Goal: Use online tool/utility: Use online tool/utility

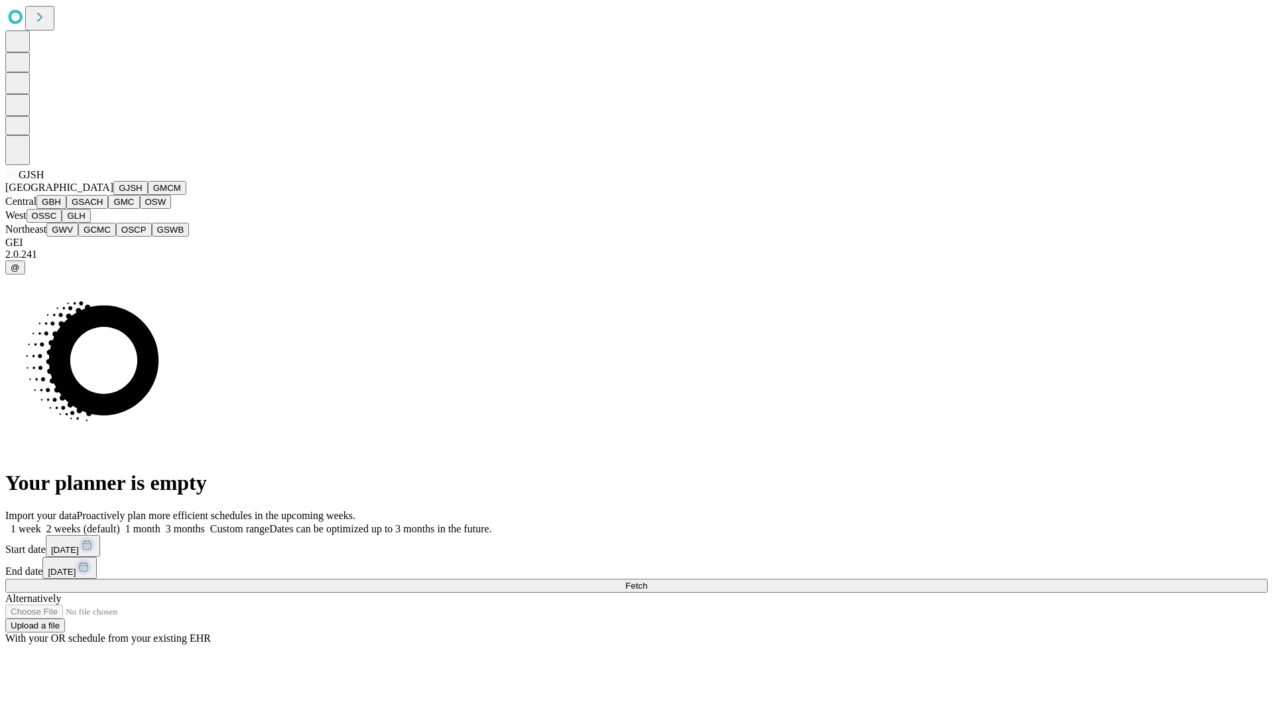
click at [113, 195] on button "GJSH" at bounding box center [130, 188] width 34 height 14
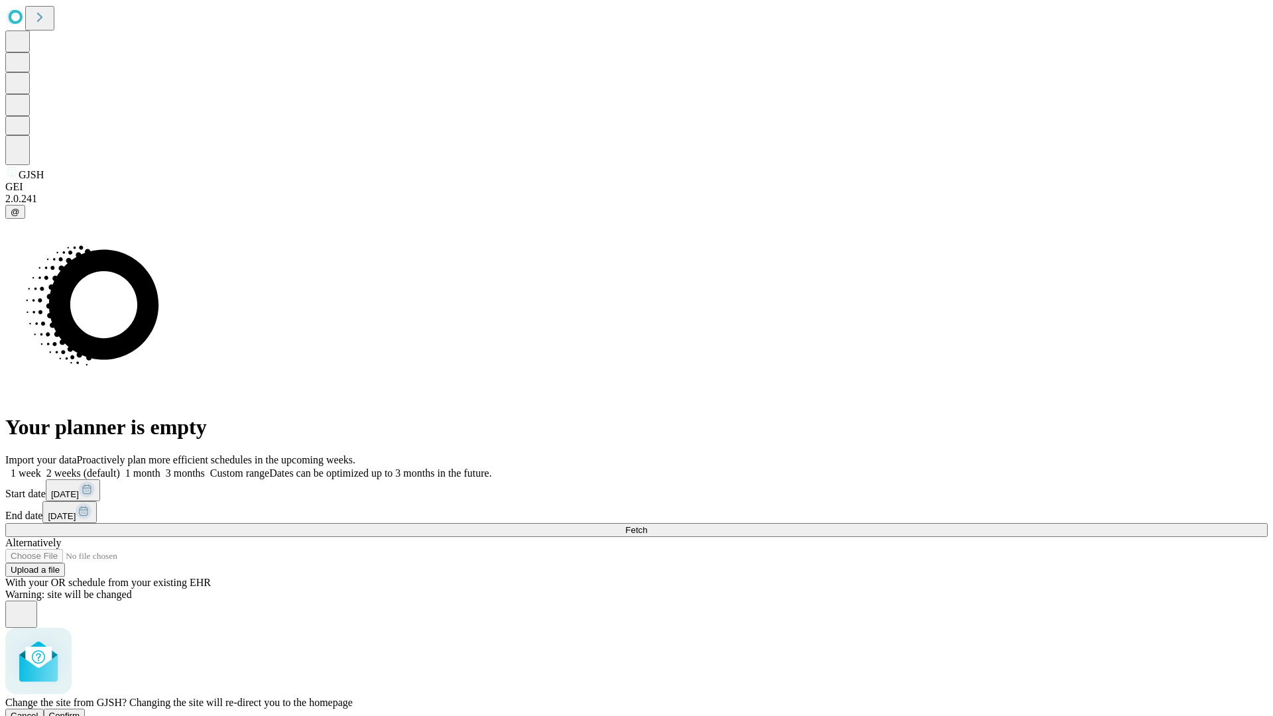
click at [80, 711] on span "Confirm" at bounding box center [64, 716] width 31 height 10
click at [161, 468] on label "1 month" at bounding box center [140, 473] width 40 height 11
click at [647, 525] on span "Fetch" at bounding box center [636, 530] width 22 height 10
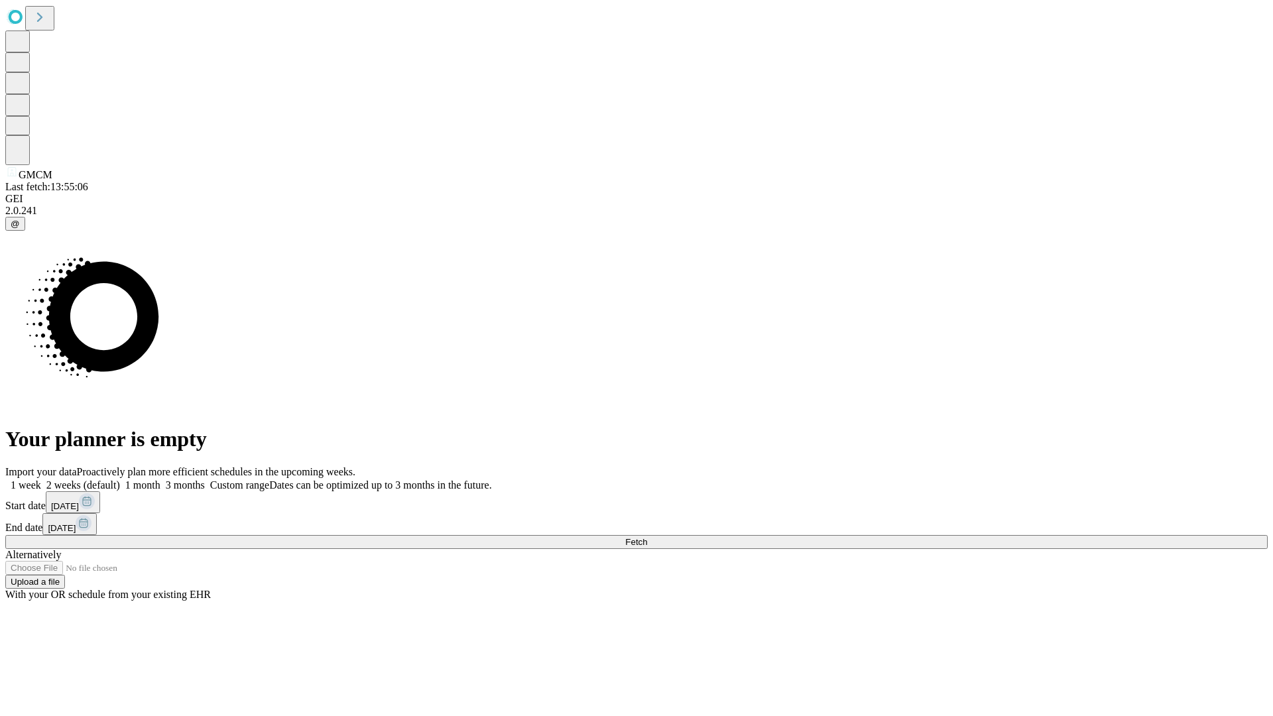
click at [647, 537] on span "Fetch" at bounding box center [636, 542] width 22 height 10
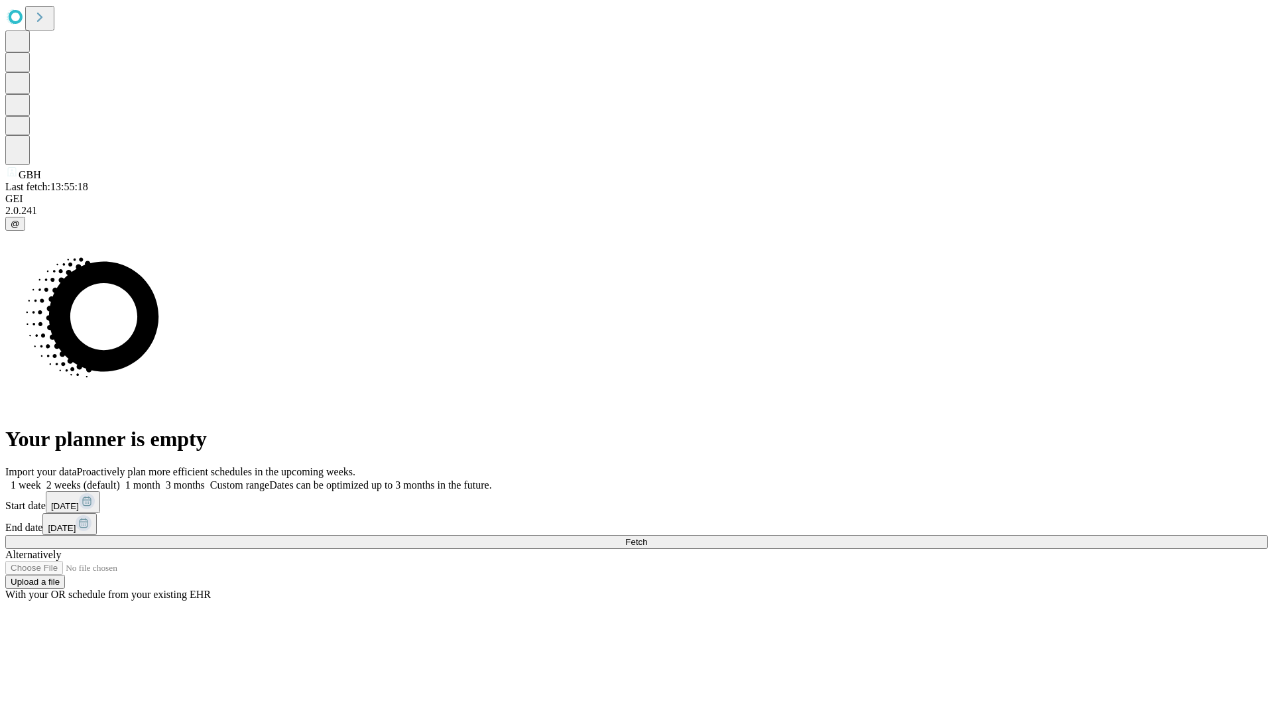
click at [161, 480] on label "1 month" at bounding box center [140, 485] width 40 height 11
click at [647, 537] on span "Fetch" at bounding box center [636, 542] width 22 height 10
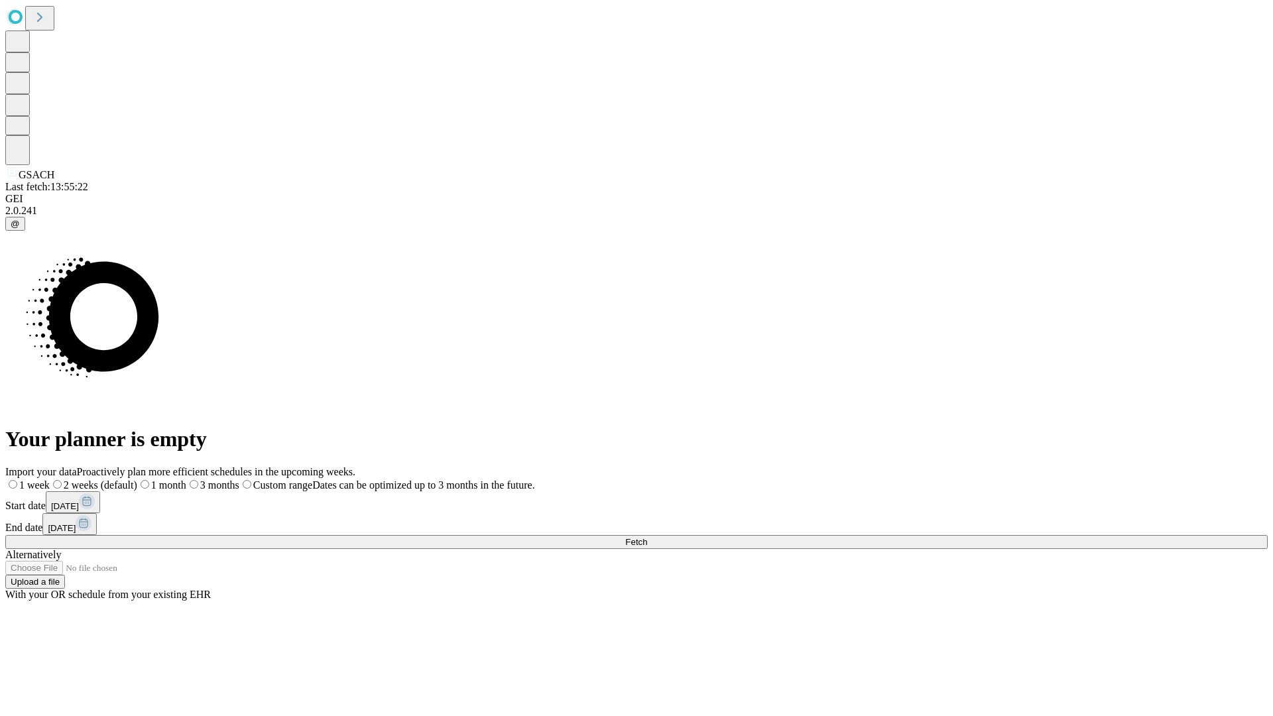
click at [647, 537] on span "Fetch" at bounding box center [636, 542] width 22 height 10
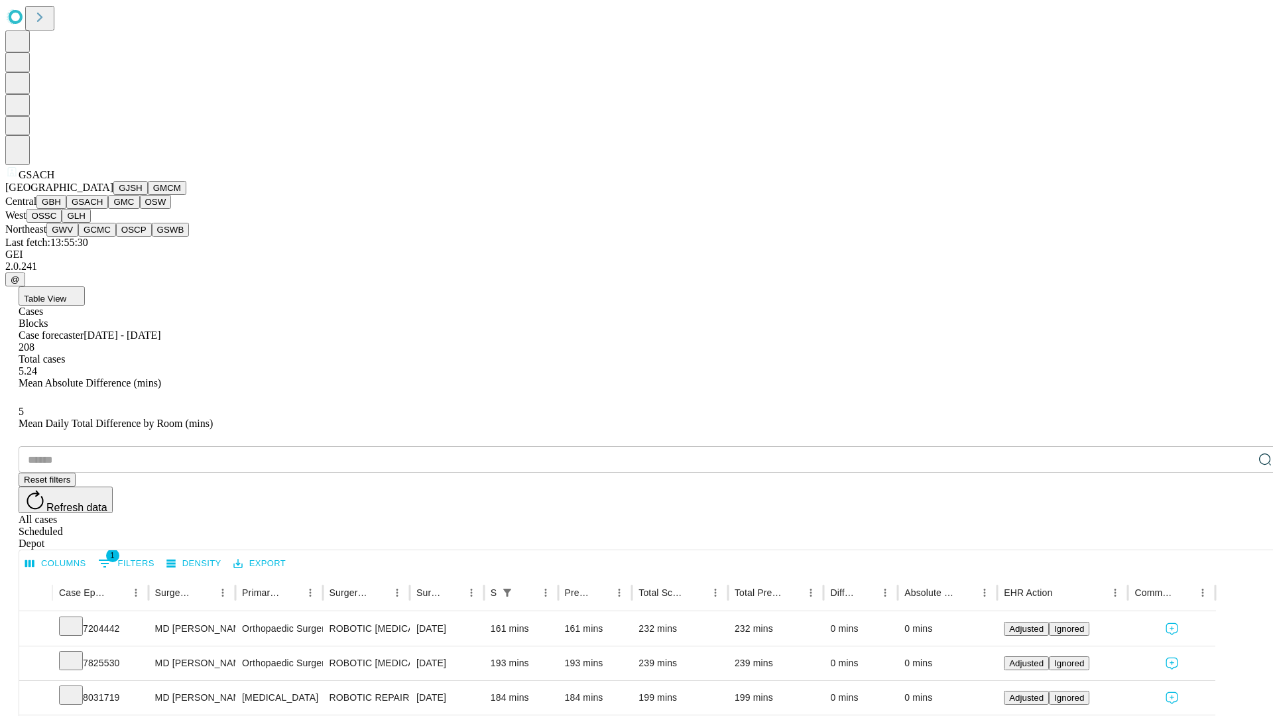
click at [108, 209] on button "GMC" at bounding box center [123, 202] width 31 height 14
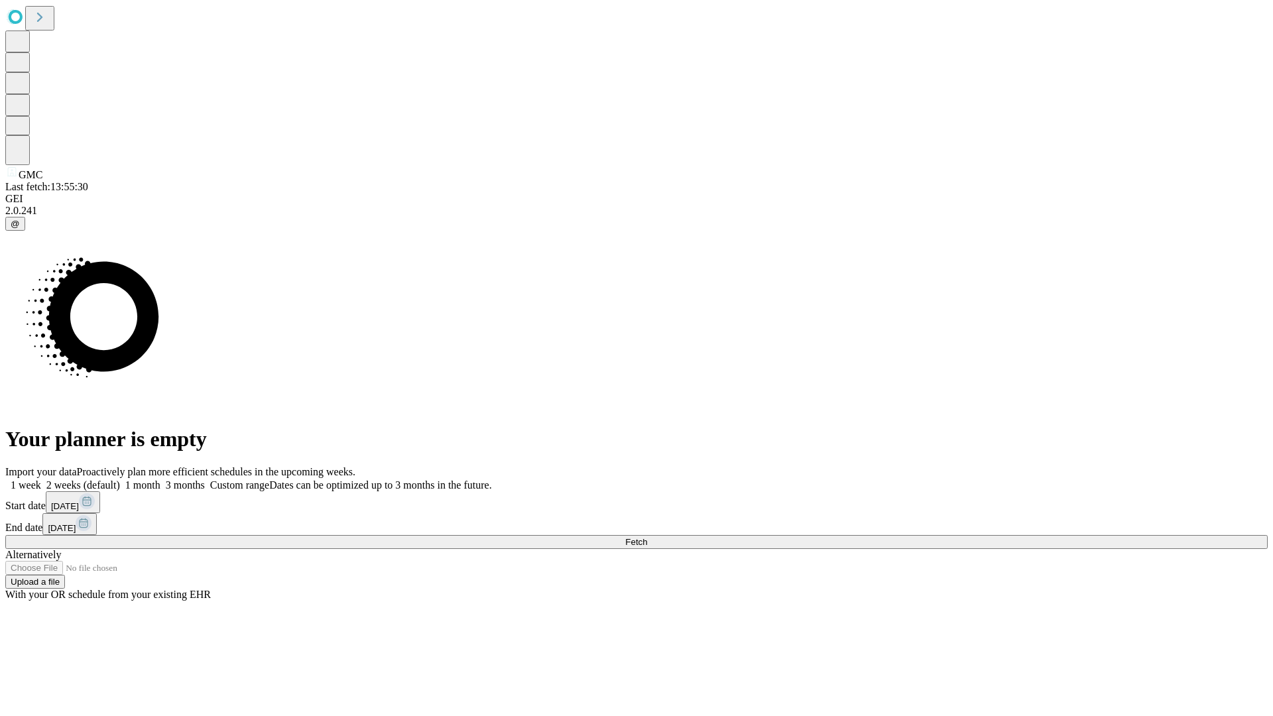
click at [161, 480] on label "1 month" at bounding box center [140, 485] width 40 height 11
click at [647, 537] on span "Fetch" at bounding box center [636, 542] width 22 height 10
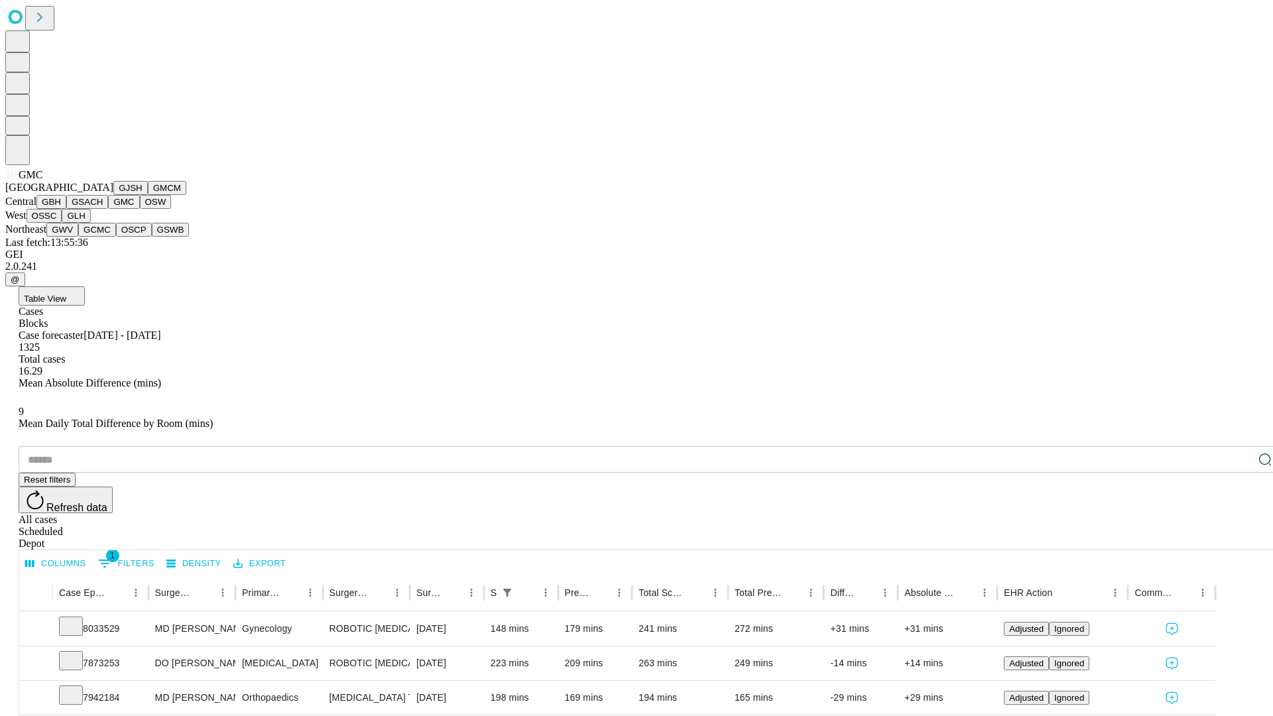
click at [140, 209] on button "OSW" at bounding box center [156, 202] width 32 height 14
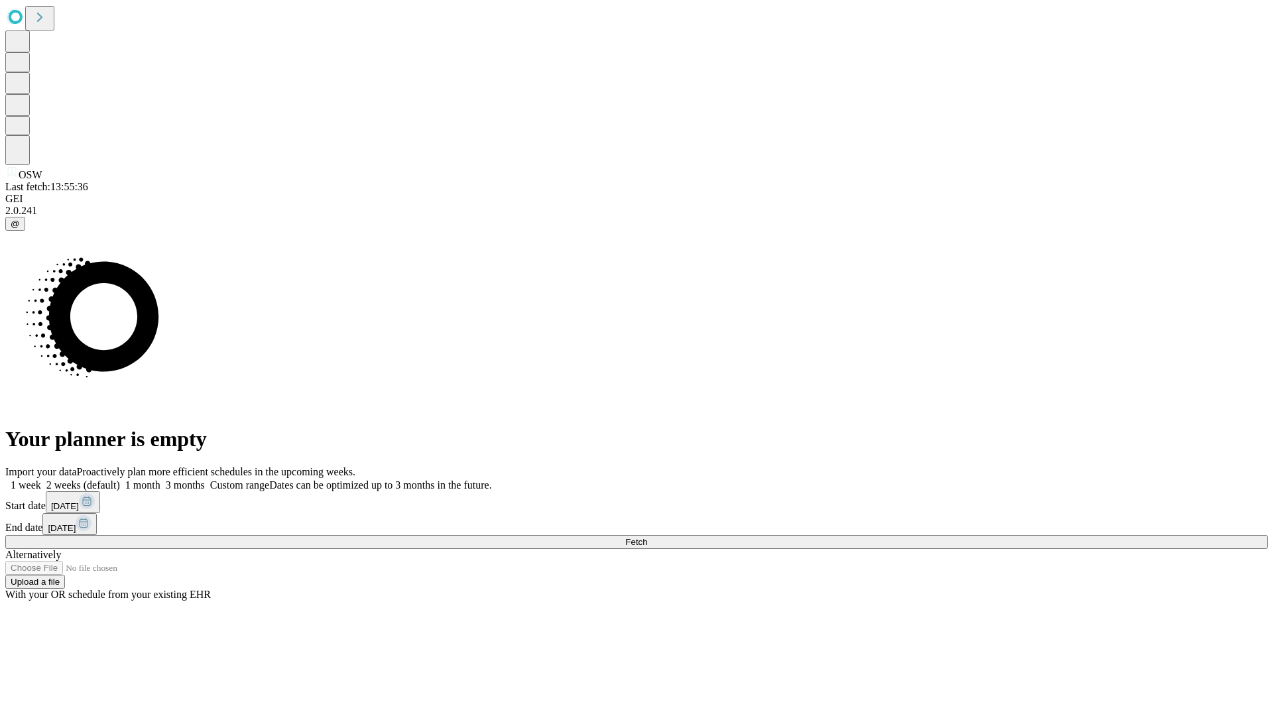
click at [161, 480] on label "1 month" at bounding box center [140, 485] width 40 height 11
click at [647, 537] on span "Fetch" at bounding box center [636, 542] width 22 height 10
click at [161, 480] on label "1 month" at bounding box center [140, 485] width 40 height 11
click at [647, 537] on span "Fetch" at bounding box center [636, 542] width 22 height 10
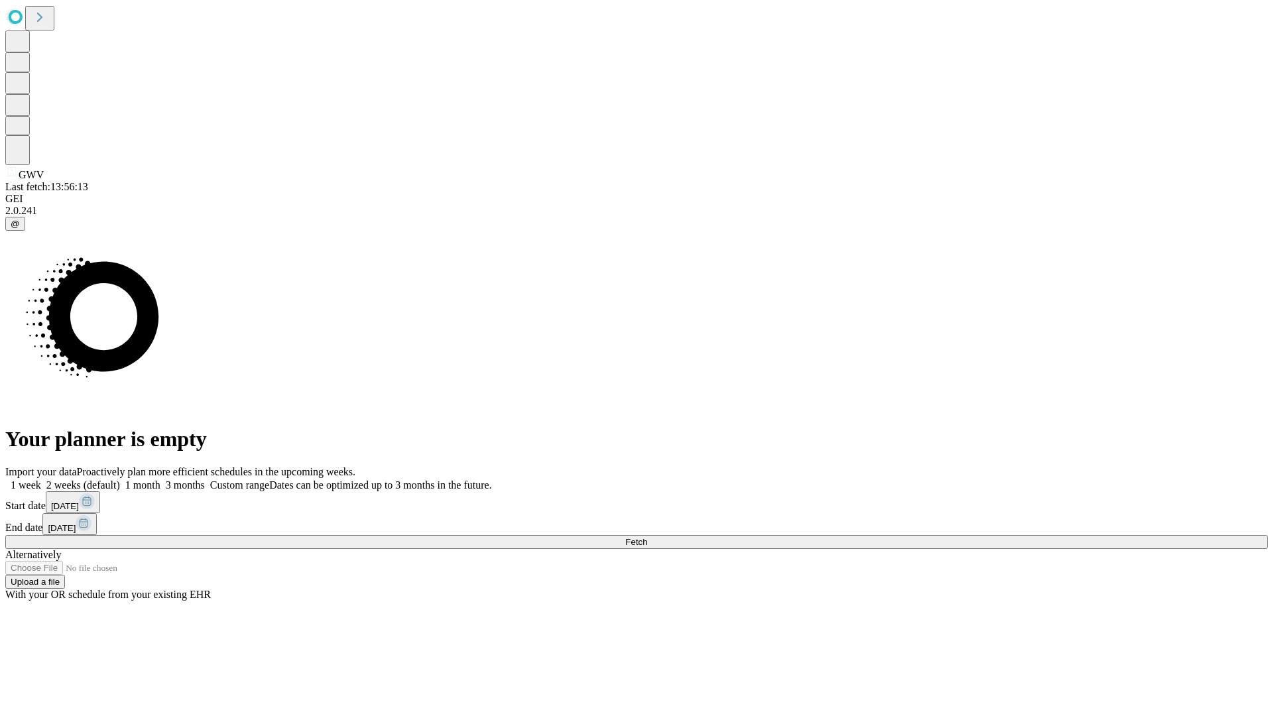
click at [161, 480] on label "1 month" at bounding box center [140, 485] width 40 height 11
click at [647, 537] on span "Fetch" at bounding box center [636, 542] width 22 height 10
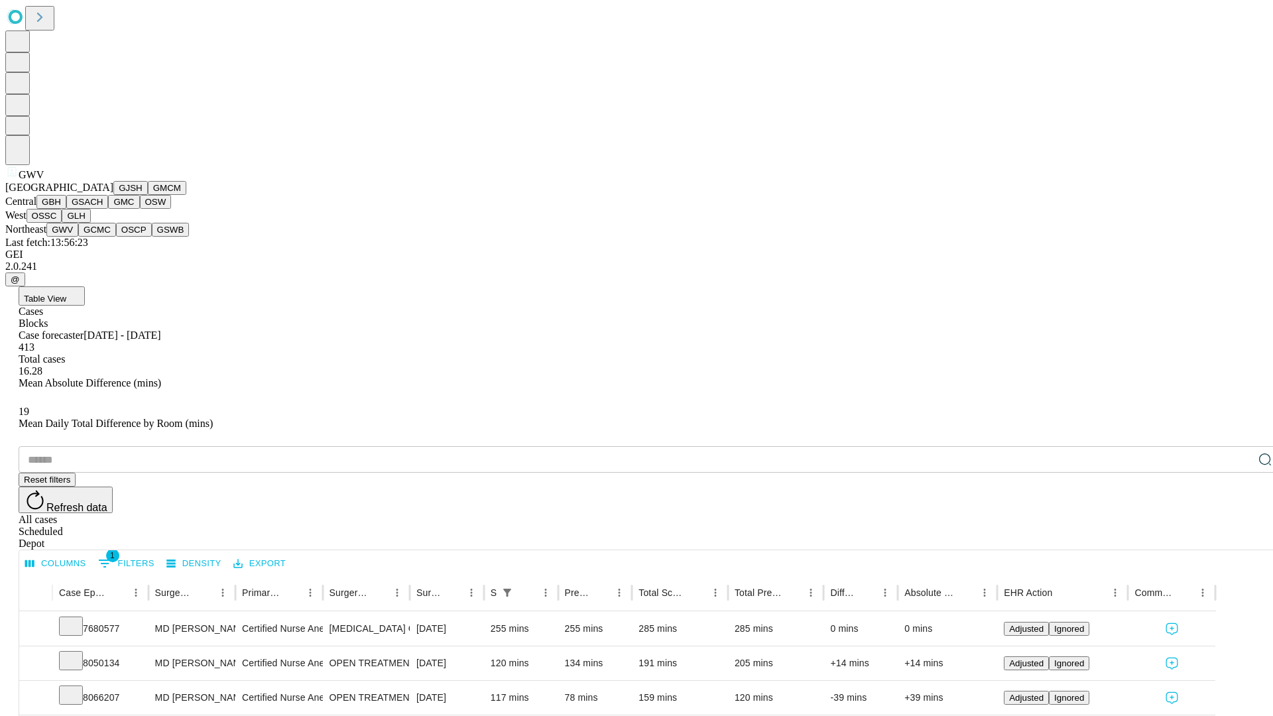
click at [103, 237] on button "GCMC" at bounding box center [97, 230] width 38 height 14
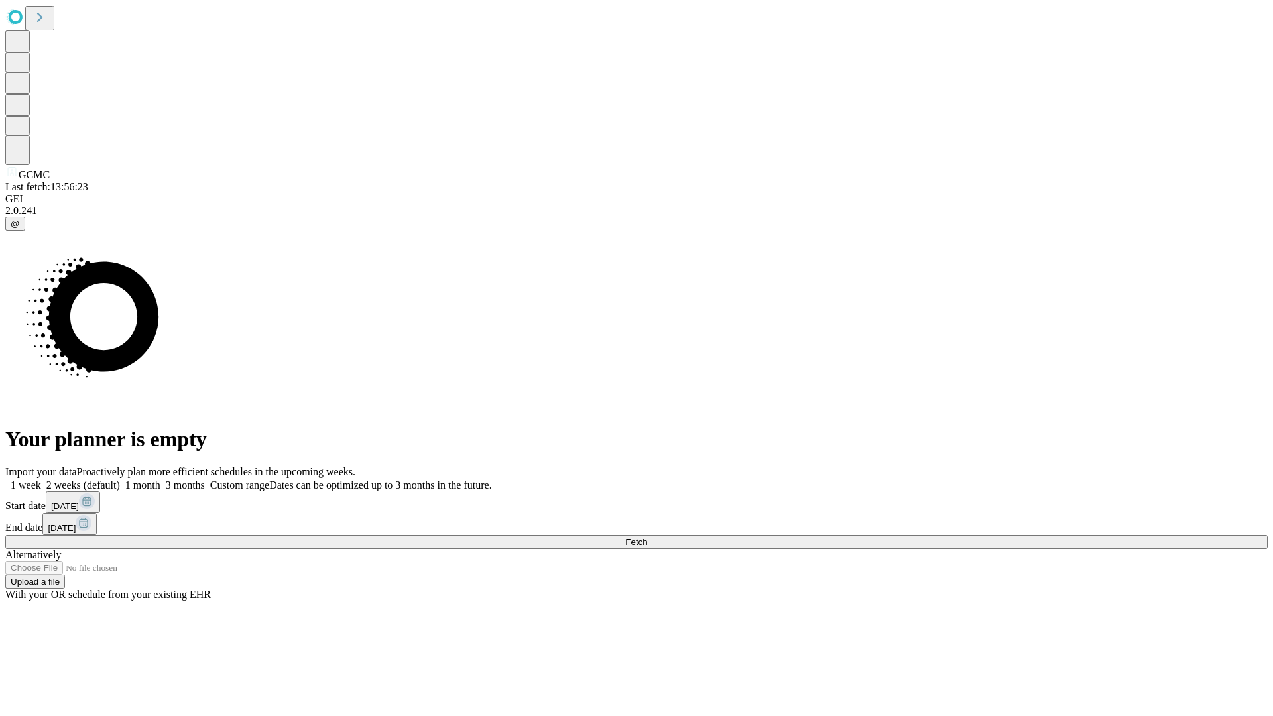
click at [161, 480] on label "1 month" at bounding box center [140, 485] width 40 height 11
click at [647, 537] on span "Fetch" at bounding box center [636, 542] width 22 height 10
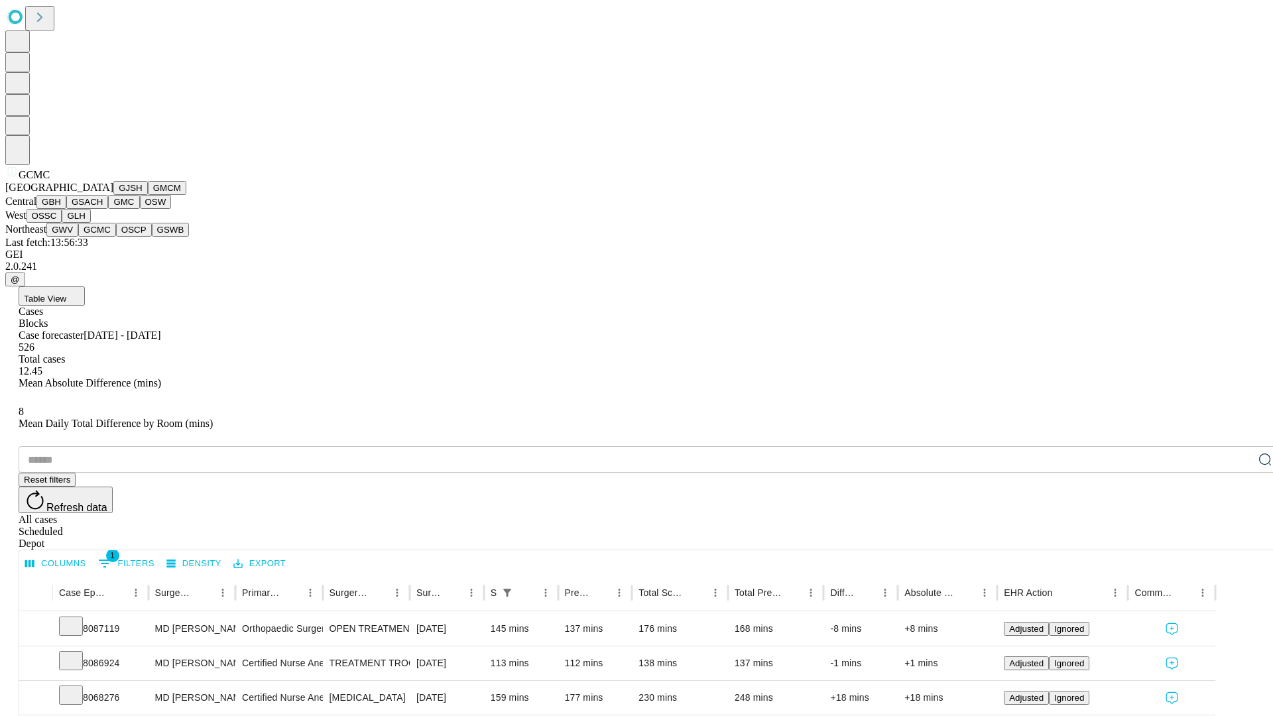
click at [116, 237] on button "OSCP" at bounding box center [134, 230] width 36 height 14
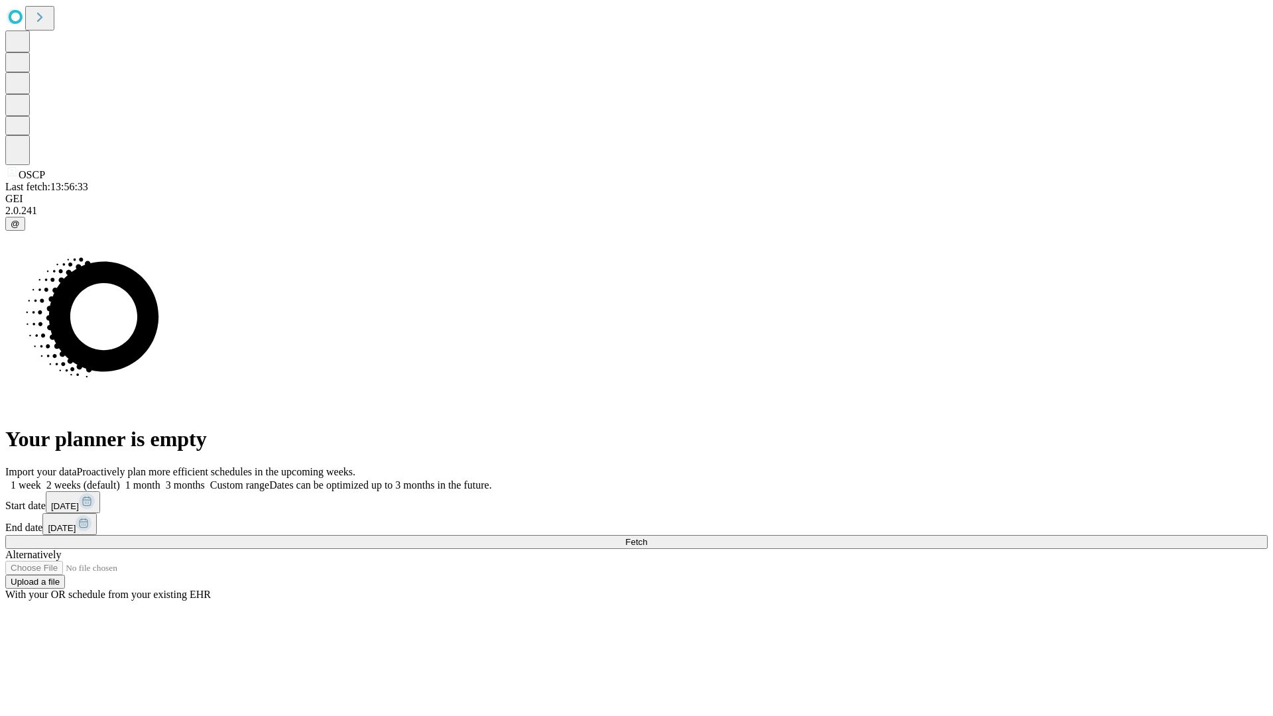
click at [161, 480] on label "1 month" at bounding box center [140, 485] width 40 height 11
click at [647, 537] on span "Fetch" at bounding box center [636, 542] width 22 height 10
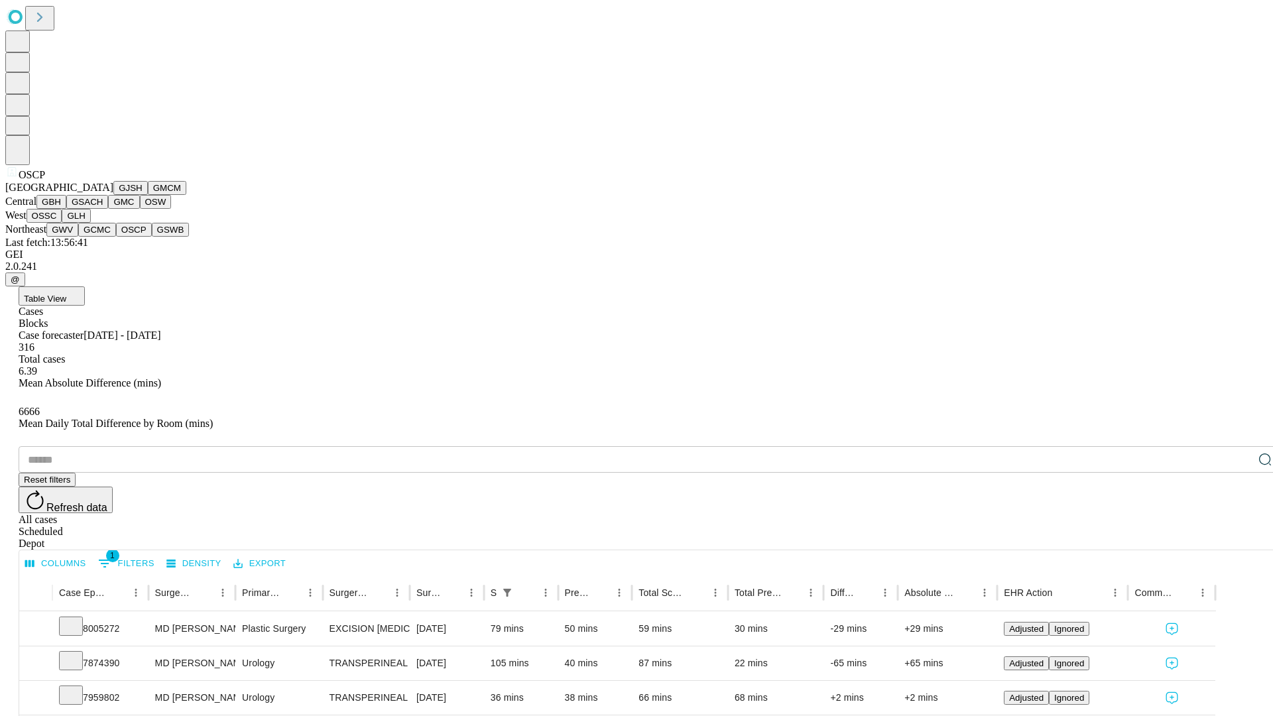
click at [152, 237] on button "GSWB" at bounding box center [171, 230] width 38 height 14
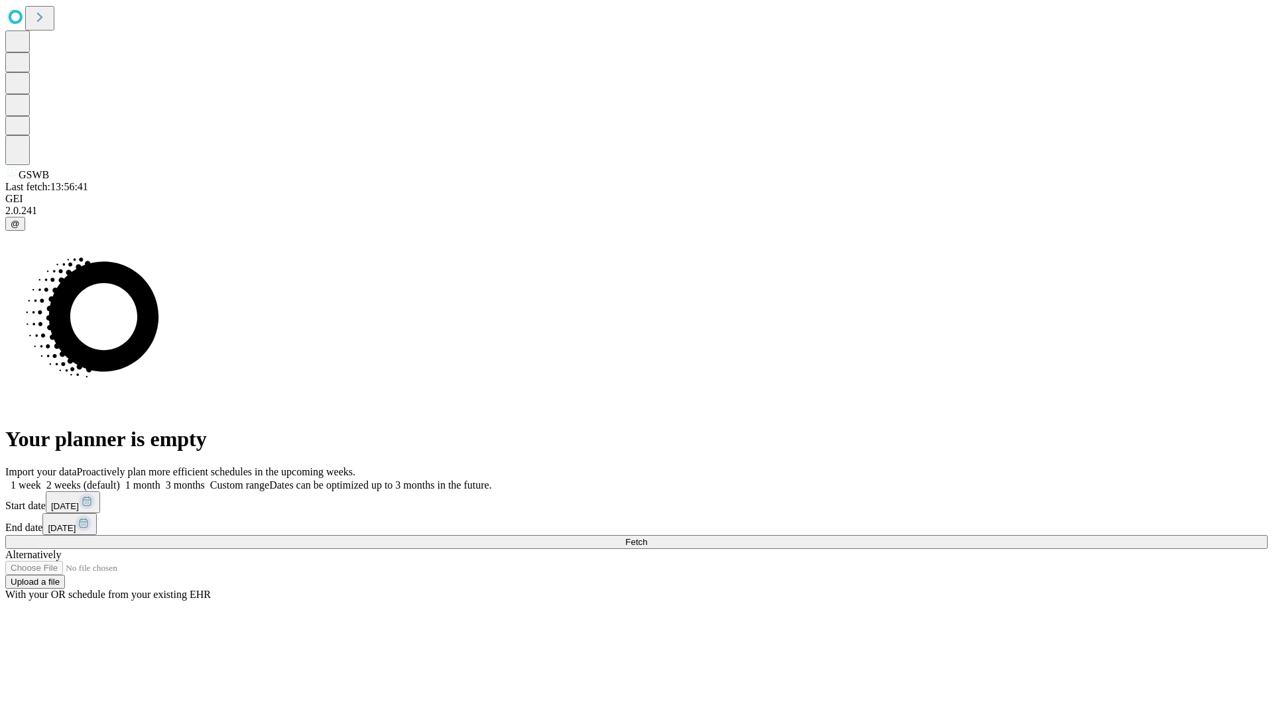
click at [647, 537] on span "Fetch" at bounding box center [636, 542] width 22 height 10
